Goal: Task Accomplishment & Management: Complete application form

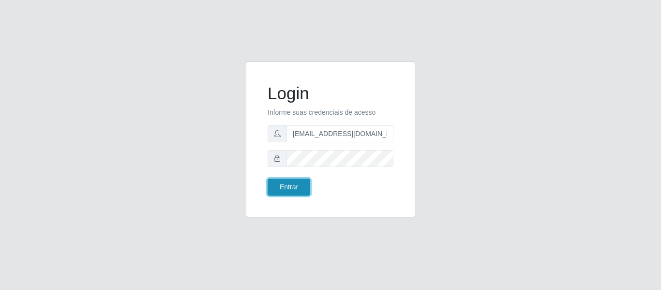
click at [286, 191] on button "Entrar" at bounding box center [289, 187] width 43 height 17
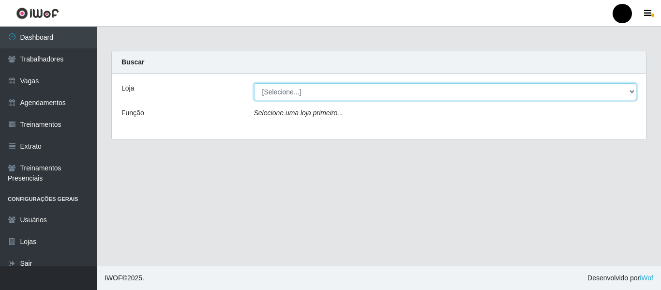
click at [632, 93] on select "[Selecione...] SuperFácil Atacado - Emaús SuperFácil Atacado - Rodoviária Super…" at bounding box center [445, 91] width 383 height 17
select select "408"
click at [254, 83] on select "[Selecione...] SuperFácil Atacado - Emaús SuperFácil Atacado - Rodoviária Super…" at bounding box center [445, 91] width 383 height 17
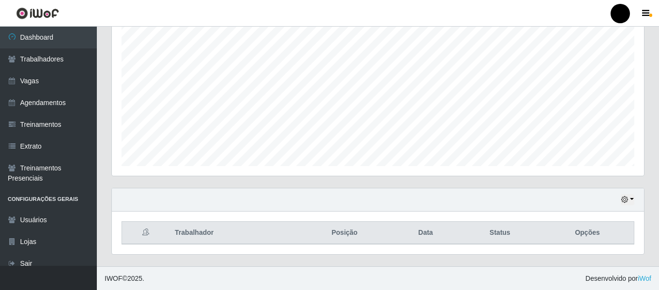
scroll to position [181, 0]
click at [630, 198] on button "button" at bounding box center [628, 199] width 14 height 11
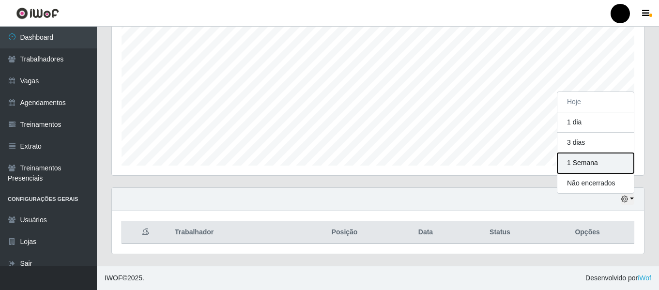
click at [606, 164] on button "1 Semana" at bounding box center [595, 163] width 76 height 20
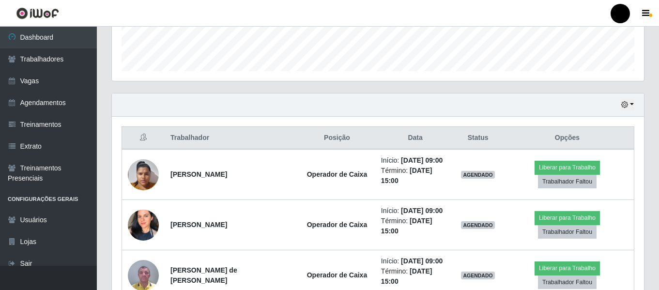
scroll to position [277, 0]
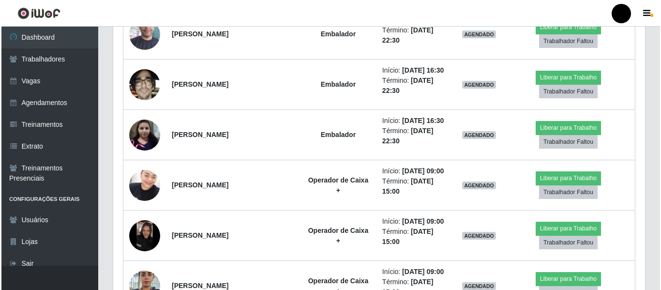
scroll to position [1584, 0]
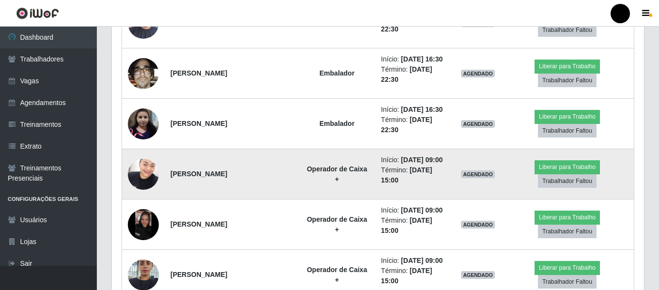
click at [135, 180] on img at bounding box center [143, 173] width 31 height 41
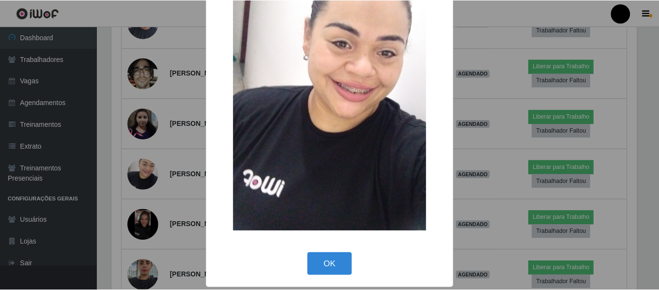
scroll to position [53, 0]
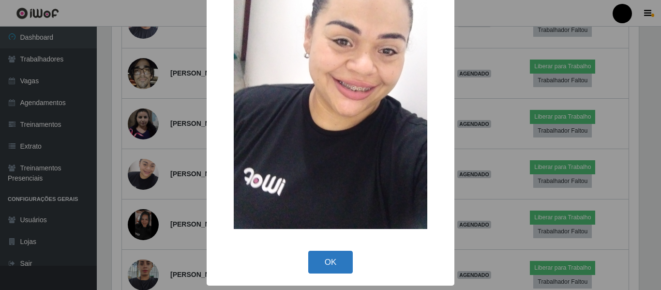
click at [321, 257] on button "OK" at bounding box center [330, 262] width 45 height 23
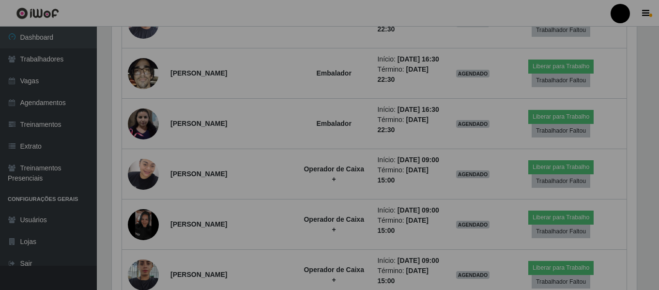
scroll to position [201, 532]
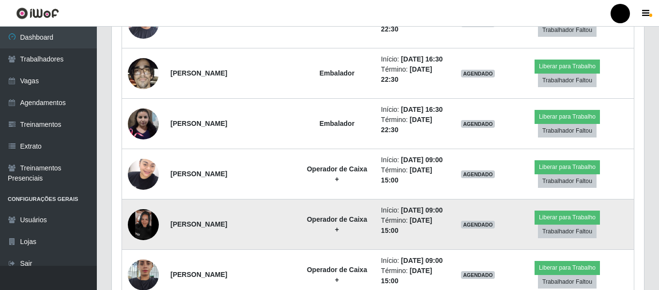
click at [140, 222] on img at bounding box center [143, 224] width 31 height 31
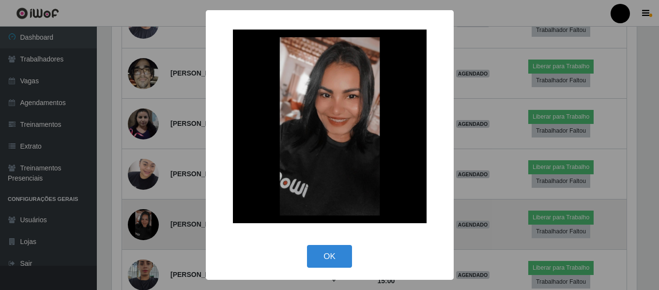
scroll to position [201, 527]
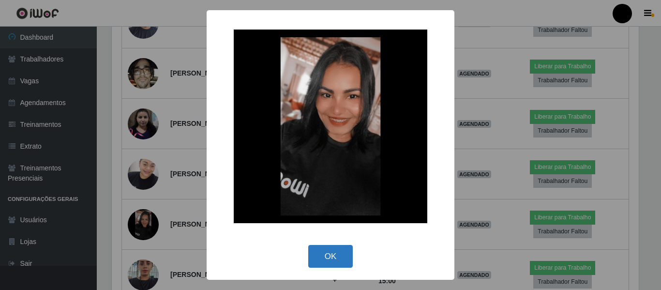
click at [334, 259] on button "OK" at bounding box center [330, 256] width 45 height 23
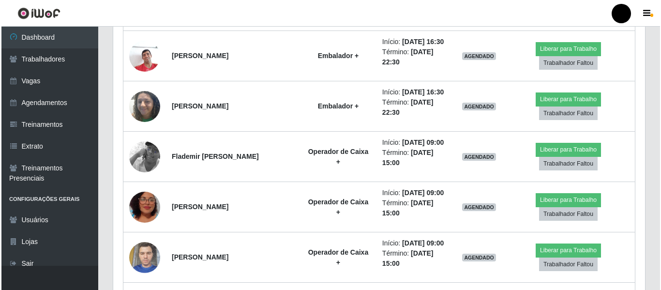
scroll to position [2214, 0]
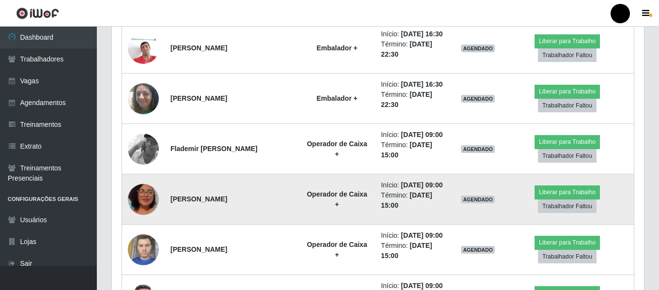
click at [149, 199] on img at bounding box center [143, 199] width 31 height 55
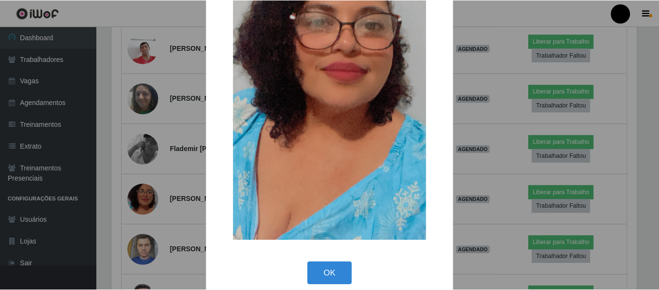
scroll to position [139, 0]
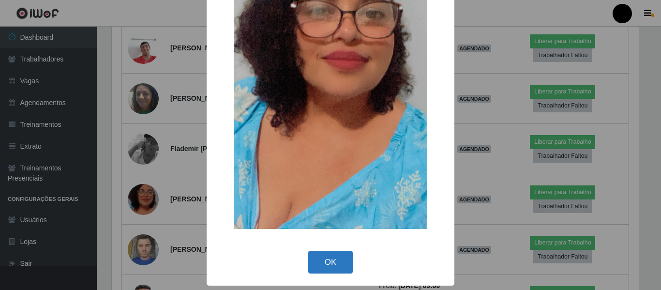
click at [328, 266] on button "OK" at bounding box center [330, 262] width 45 height 23
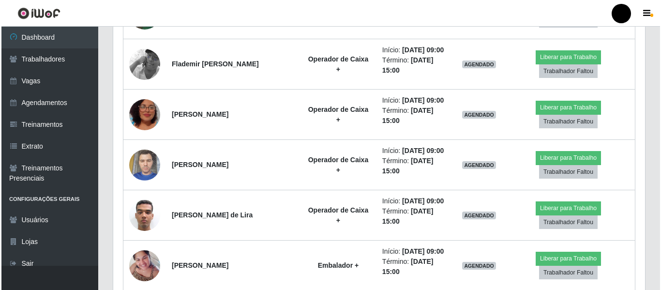
scroll to position [0, 0]
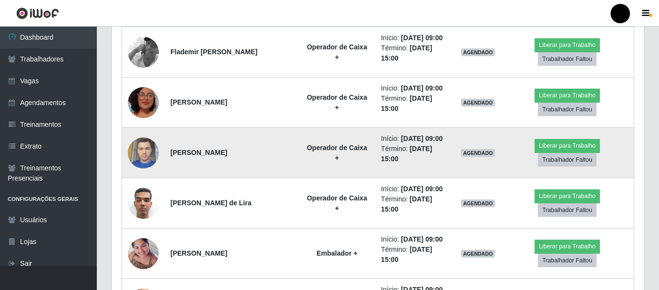
click at [146, 163] on img at bounding box center [143, 152] width 31 height 41
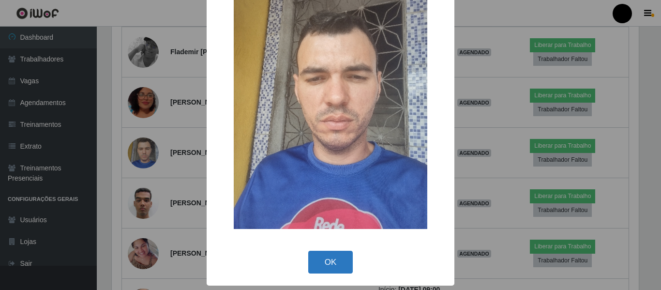
click at [336, 260] on button "OK" at bounding box center [330, 262] width 45 height 23
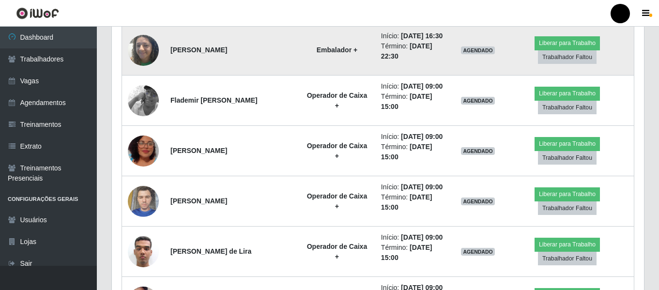
click at [289, 44] on td "Jeanne dos Santos Silva" at bounding box center [232, 50] width 134 height 50
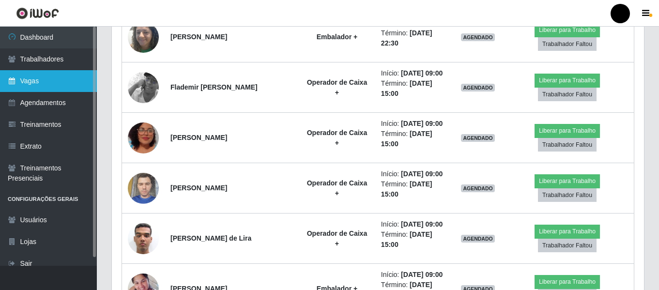
scroll to position [2262, 0]
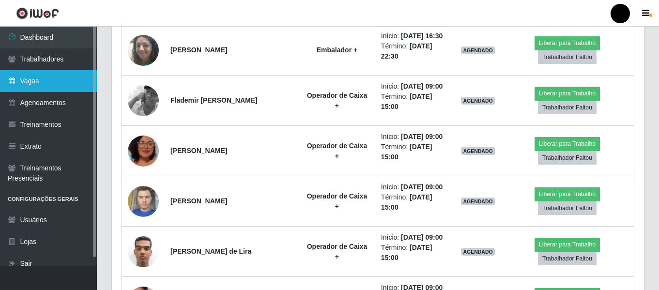
click at [45, 84] on link "Vagas" at bounding box center [48, 81] width 97 height 22
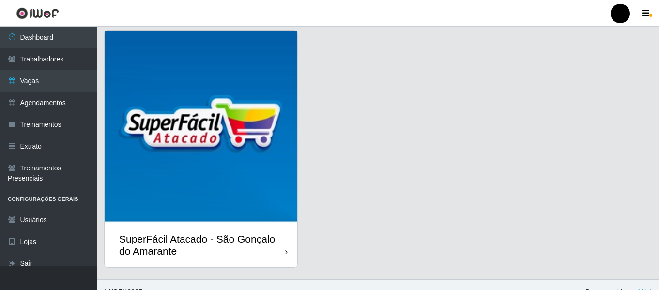
scroll to position [281, 0]
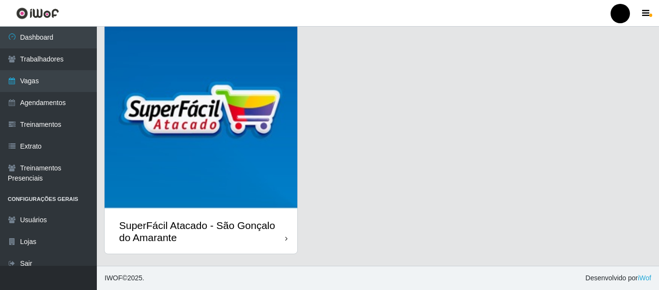
click at [227, 223] on div "SuperFácil Atacado - São Gonçalo do Amarante" at bounding box center [202, 231] width 166 height 24
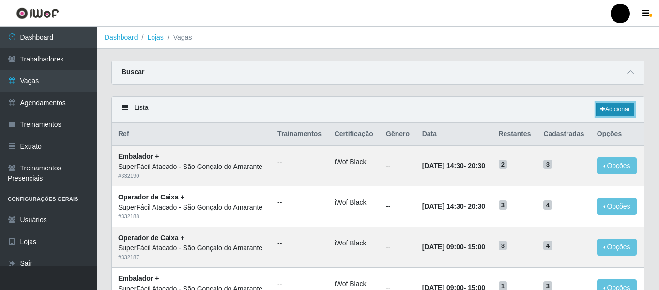
click at [621, 115] on link "Adicionar" at bounding box center [615, 110] width 38 height 14
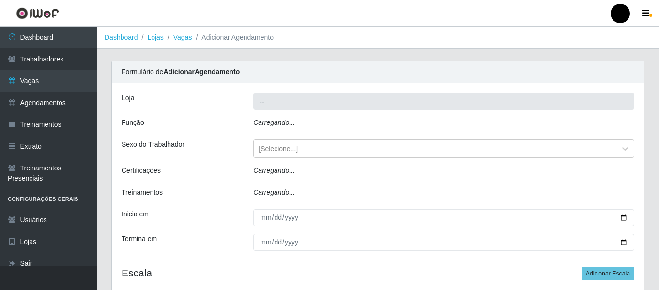
type input "SuperFácil Atacado - São Gonçalo do Amarante"
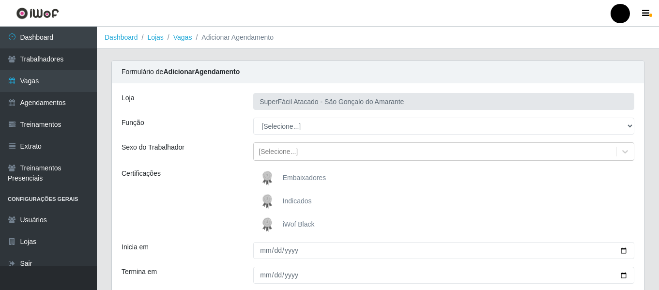
click at [277, 225] on img at bounding box center [269, 224] width 23 height 19
click at [0, 0] on input "iWof Black" at bounding box center [0, 0] width 0 height 0
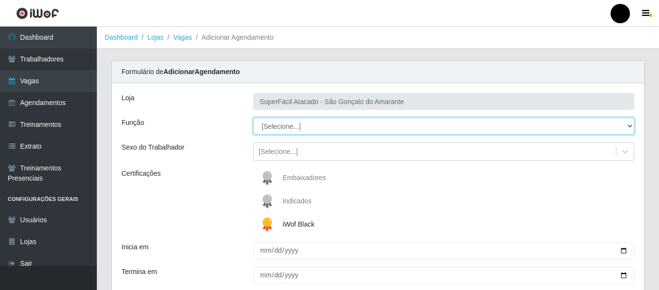
click at [628, 123] on select "[Selecione...] Auxiliar de Estacionamento Auxiliar de Estacionamento + Auxiliar…" at bounding box center [443, 126] width 381 height 17
select select "70"
click at [253, 118] on select "[Selecione...] Auxiliar de Estacionamento Auxiliar de Estacionamento + Auxiliar…" at bounding box center [443, 126] width 381 height 17
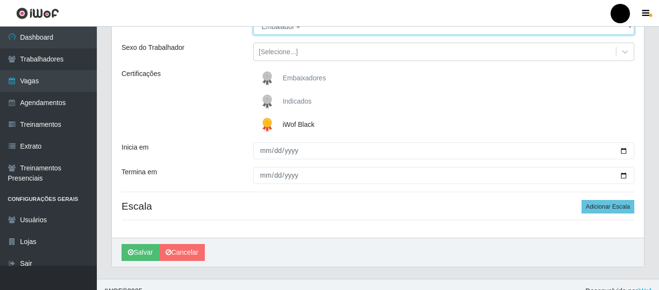
scroll to position [113, 0]
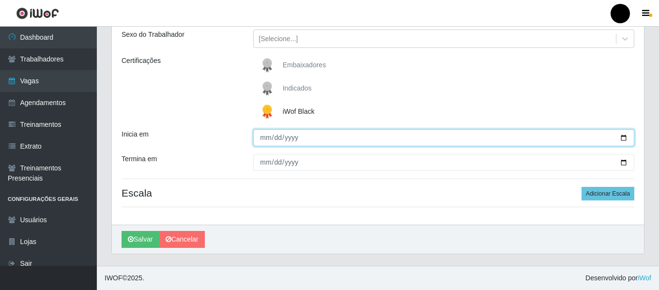
click at [625, 136] on input "Inicia em" at bounding box center [443, 137] width 381 height 17
type input "2025-08-24"
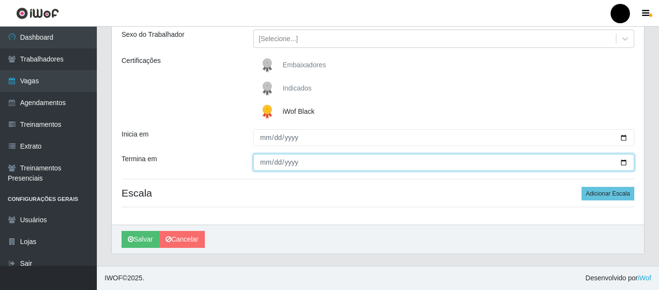
click at [624, 164] on input "Termina em" at bounding box center [443, 162] width 381 height 17
type input "2025-08-24"
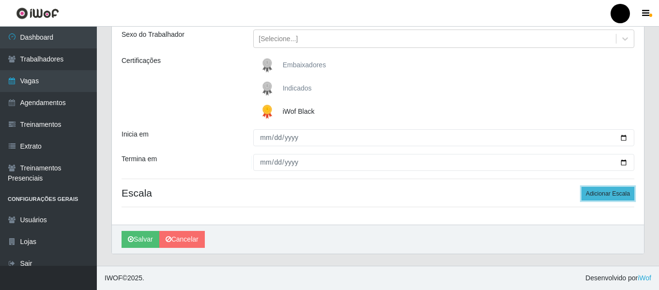
click at [592, 197] on button "Adicionar Escala" at bounding box center [607, 194] width 53 height 14
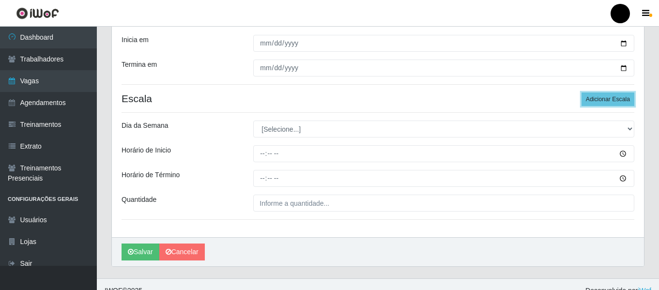
scroll to position [210, 0]
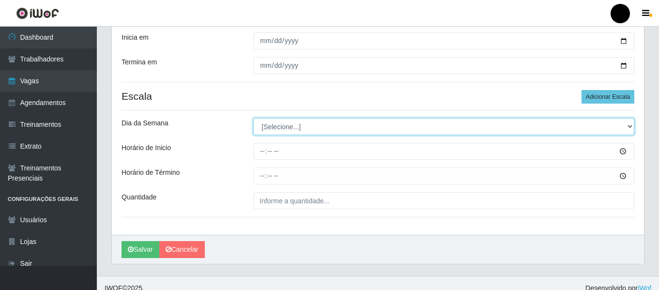
click at [628, 124] on select "[Selecione...] Segunda Terça Quarta Quinta Sexta Sábado Domingo" at bounding box center [443, 126] width 381 height 17
select select "0"
click at [253, 118] on select "[Selecione...] Segunda Terça Quarta Quinta Sexta Sábado Domingo" at bounding box center [443, 126] width 381 height 17
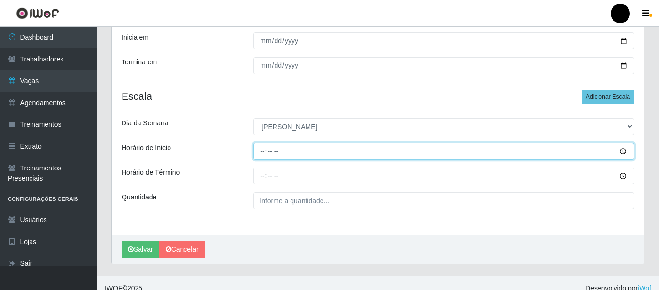
click at [263, 152] on input "Horário de Inicio" at bounding box center [443, 151] width 381 height 17
type input "14:30"
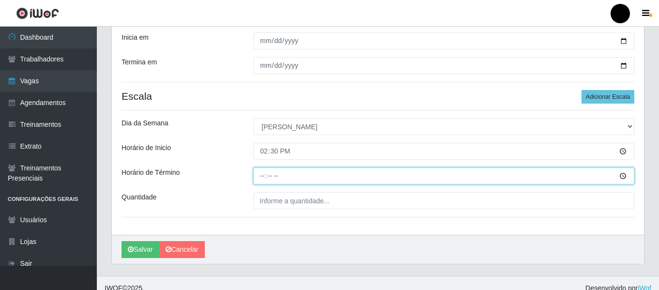
click at [256, 174] on input "Horário de Término" at bounding box center [443, 175] width 381 height 17
type input "20:30"
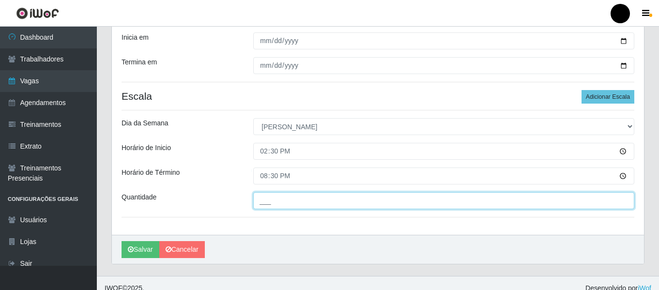
click at [273, 202] on input "___" at bounding box center [443, 200] width 381 height 17
type input "1__"
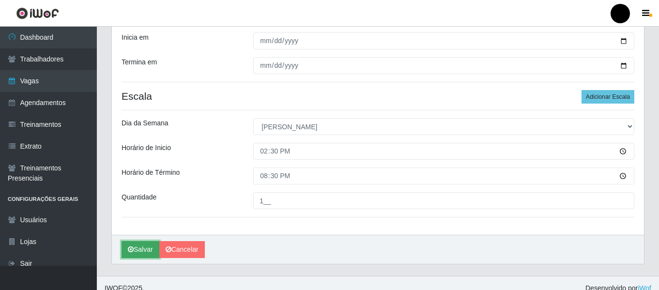
click at [131, 249] on icon "submit" at bounding box center [131, 249] width 6 height 7
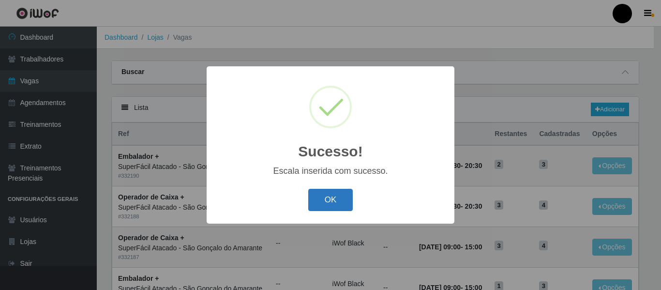
click at [325, 202] on button "OK" at bounding box center [330, 200] width 45 height 23
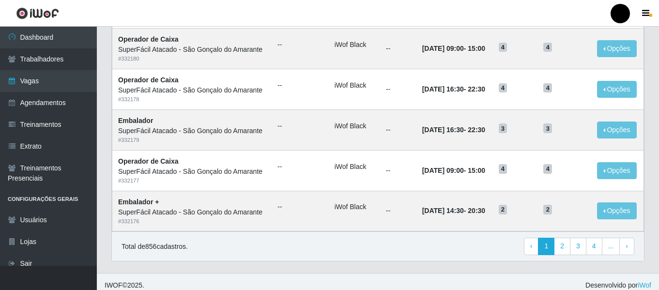
scroll to position [531, 0]
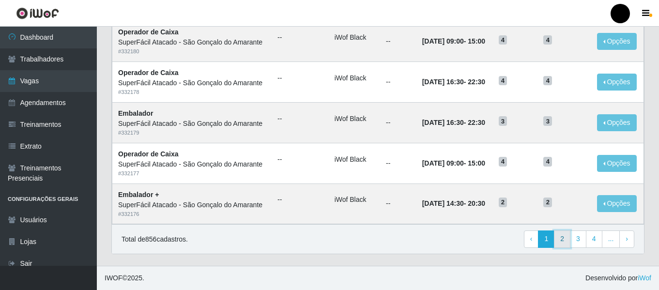
click at [564, 242] on link "2" at bounding box center [562, 238] width 16 height 17
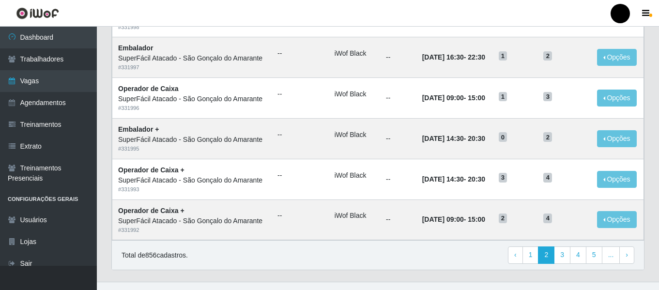
scroll to position [531, 0]
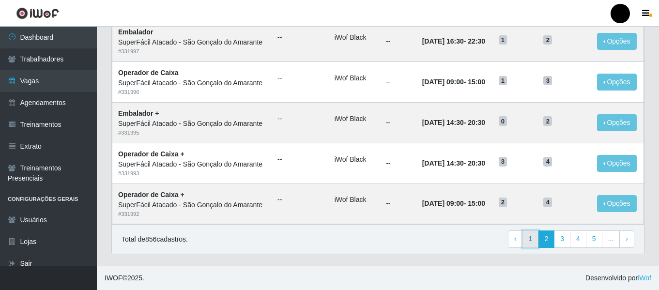
click at [529, 239] on link "1" at bounding box center [530, 238] width 16 height 17
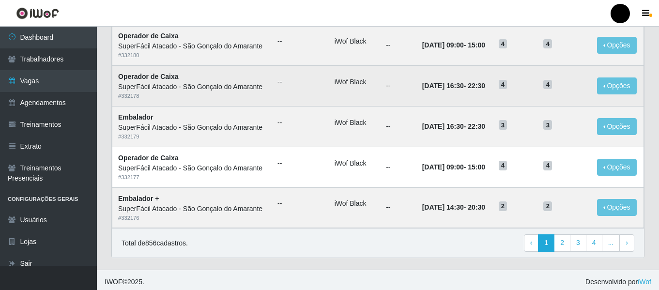
scroll to position [531, 0]
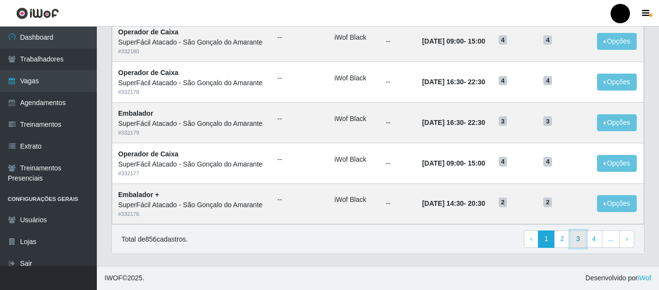
click at [579, 235] on link "3" at bounding box center [578, 238] width 16 height 17
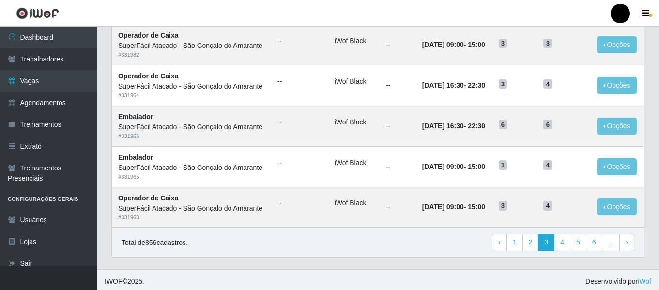
scroll to position [531, 0]
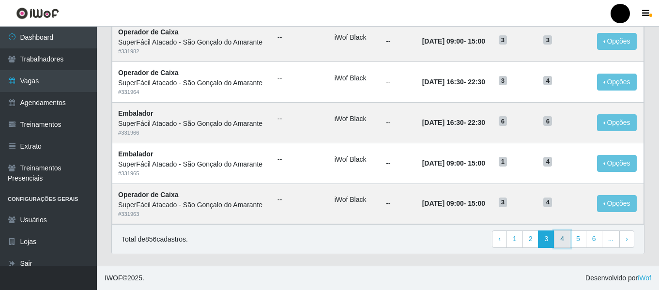
click at [562, 235] on link "4" at bounding box center [562, 238] width 16 height 17
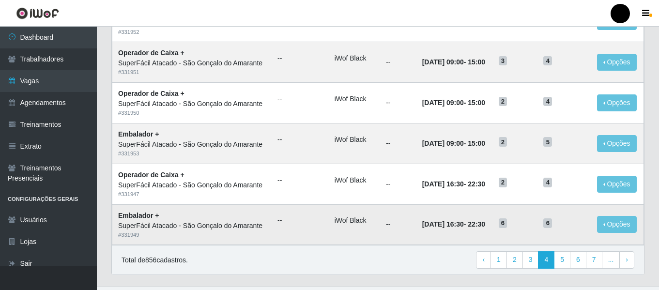
scroll to position [531, 0]
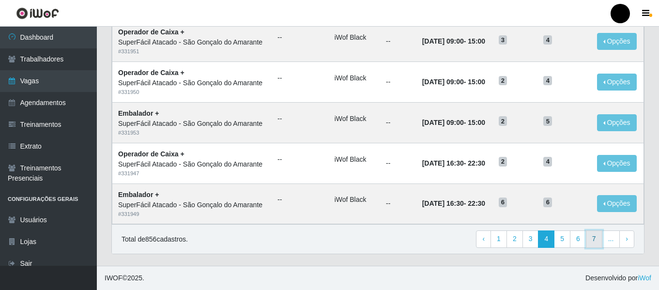
click at [592, 237] on link "7" at bounding box center [594, 238] width 16 height 17
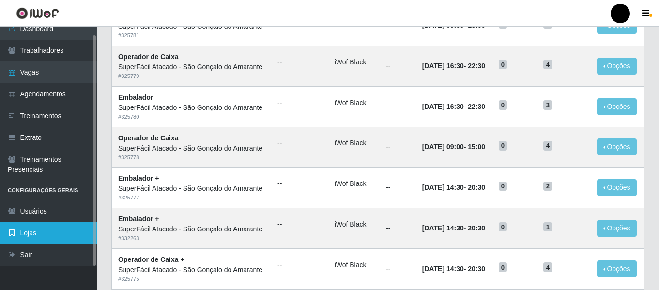
scroll to position [194, 0]
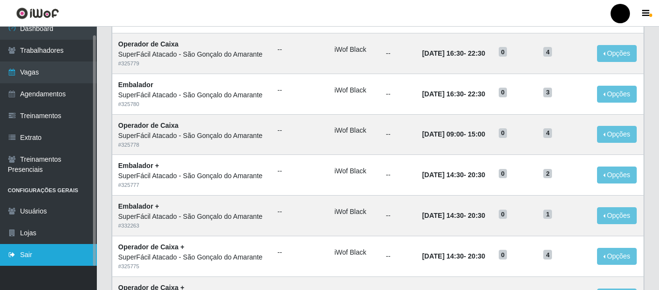
click at [36, 247] on link "Sair" at bounding box center [48, 255] width 97 height 22
